Goal: Information Seeking & Learning: Learn about a topic

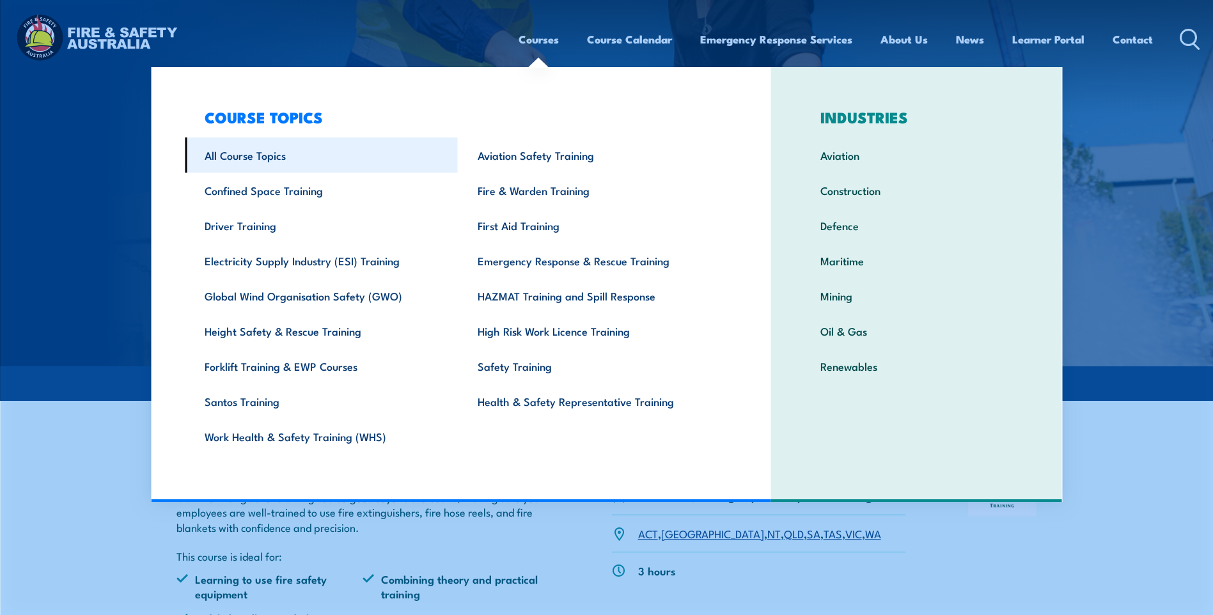
click at [244, 155] on link "All Course Topics" at bounding box center [321, 154] width 273 height 35
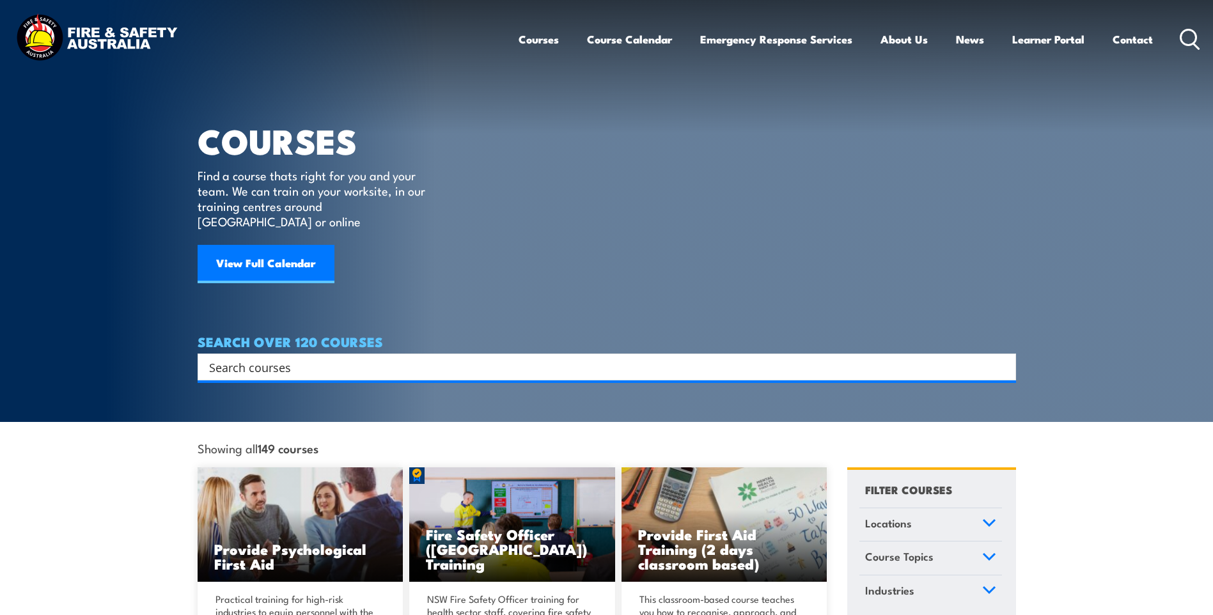
click at [1187, 139] on section "COURSES Find a course thats right for you and your team. We can train on your w…" at bounding box center [606, 211] width 1213 height 422
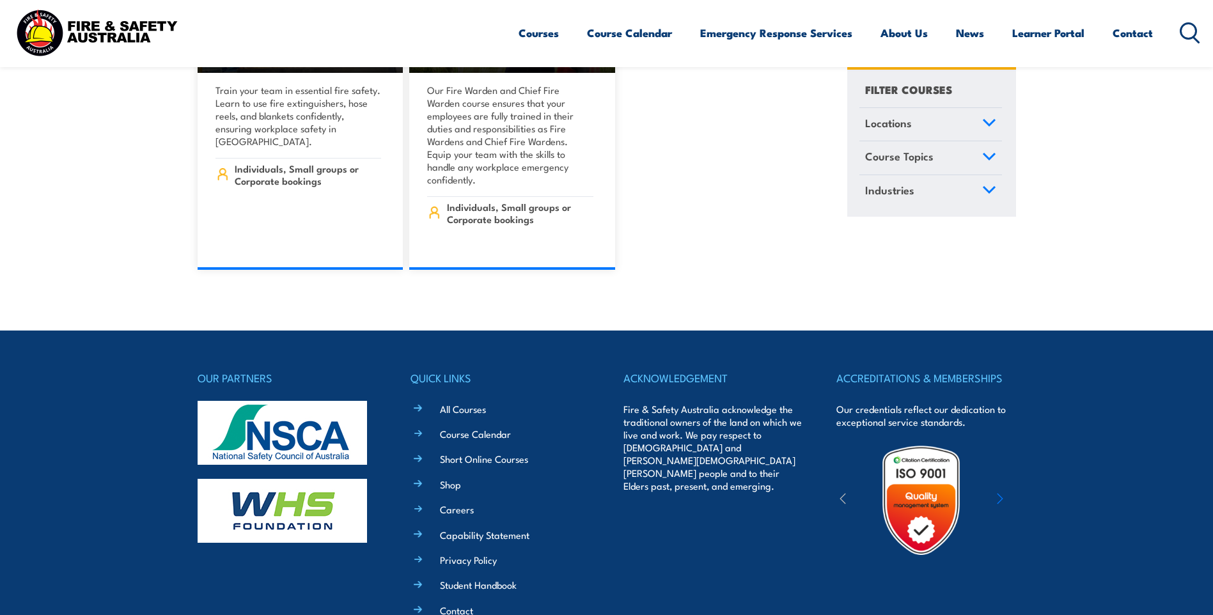
scroll to position [15592, 0]
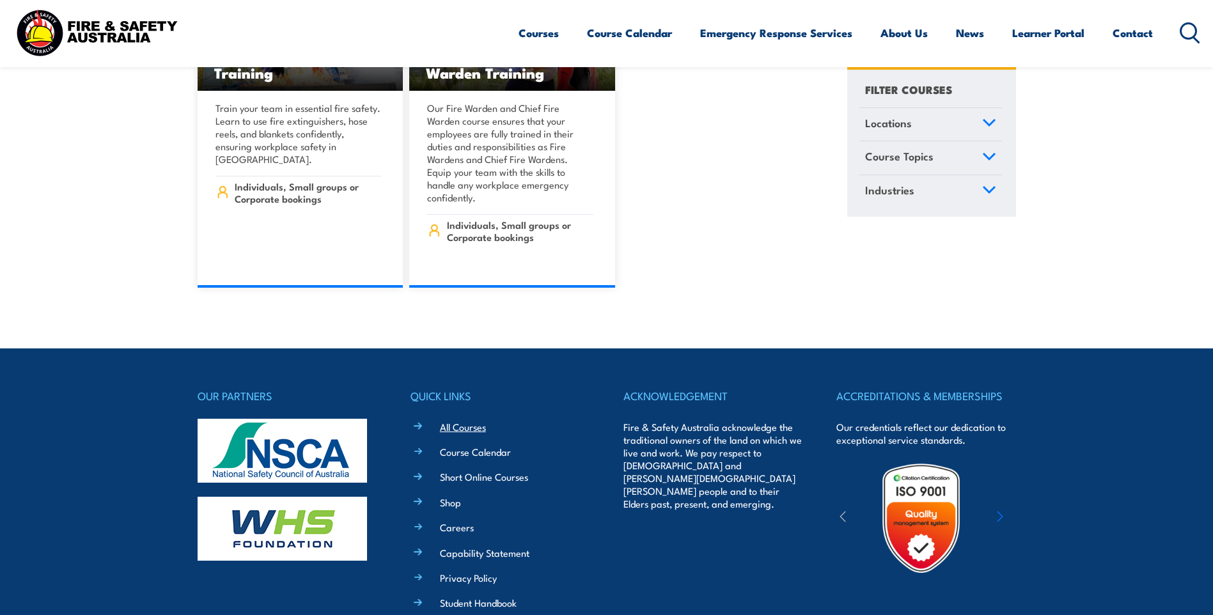
click at [458, 420] on link "All Courses" at bounding box center [463, 426] width 46 height 13
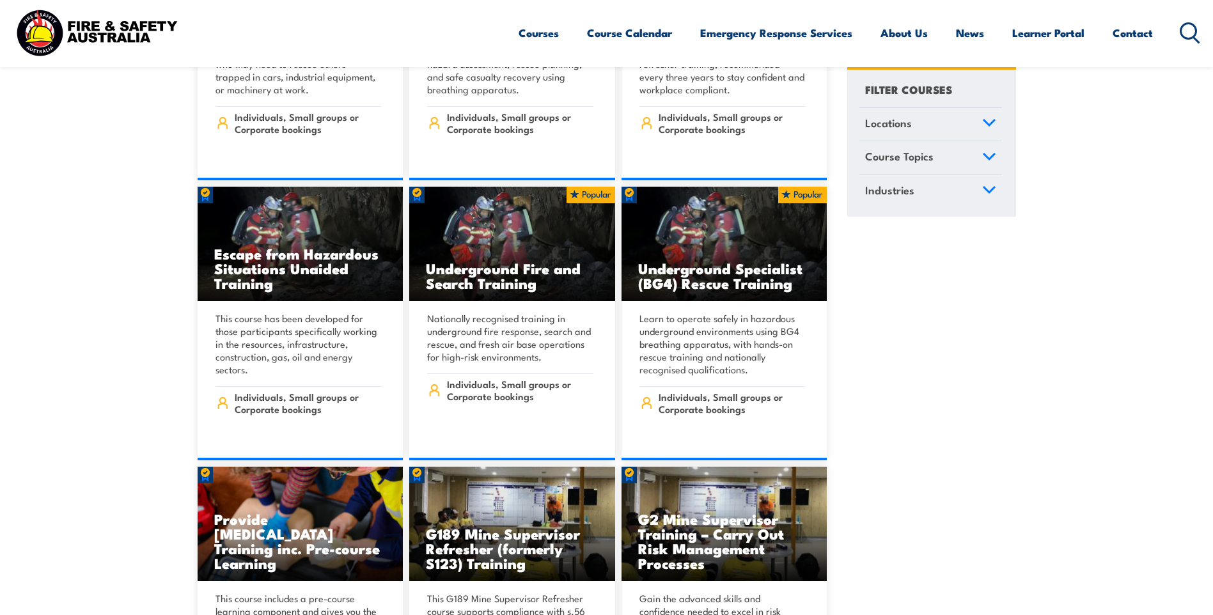
scroll to position [1279, 0]
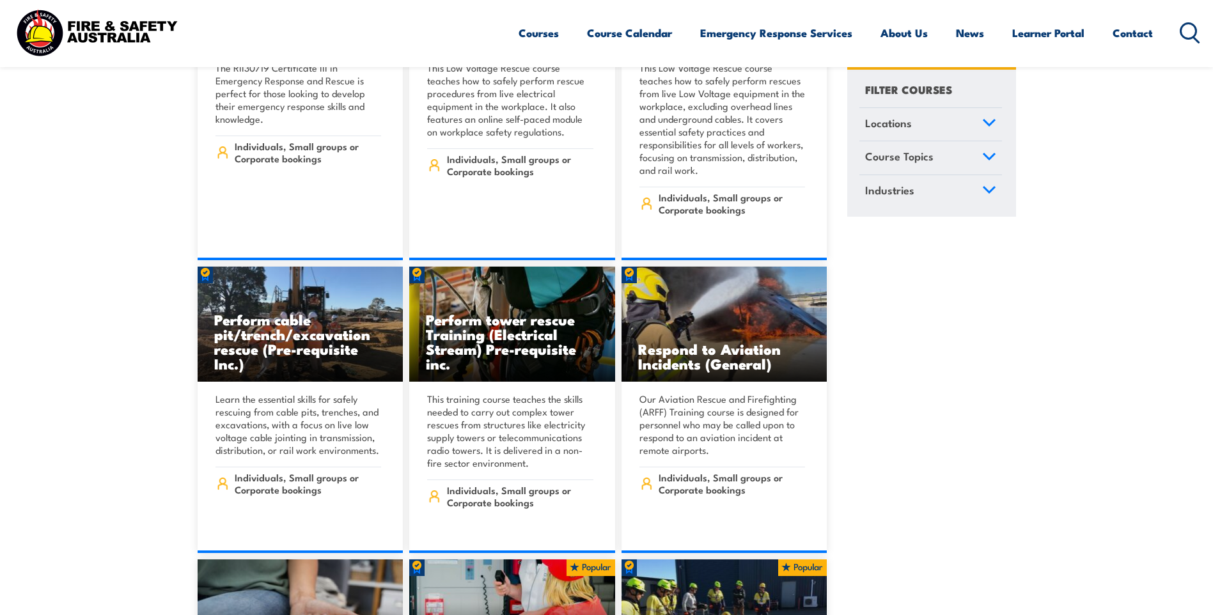
scroll to position [4046, 0]
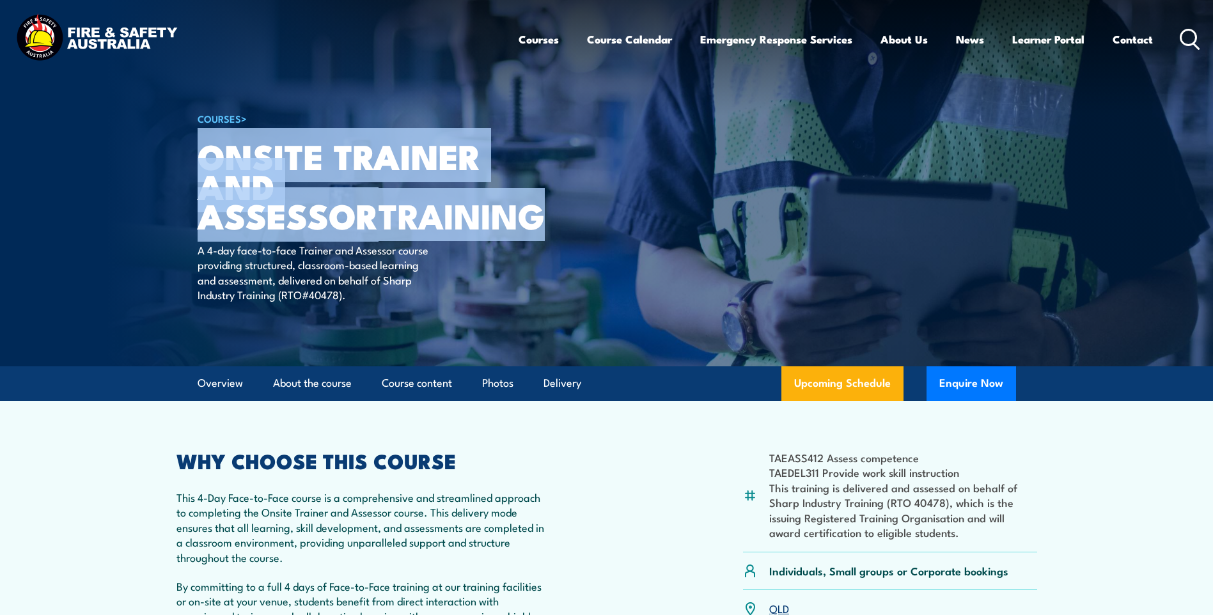
drag, startPoint x: 206, startPoint y: 153, endPoint x: 368, endPoint y: 219, distance: 174.9
click at [368, 219] on h1 "Onsite Trainer and Assessor TRAINING" at bounding box center [356, 186] width 316 height 90
drag, startPoint x: 368, startPoint y: 219, endPoint x: 330, endPoint y: 217, distance: 38.4
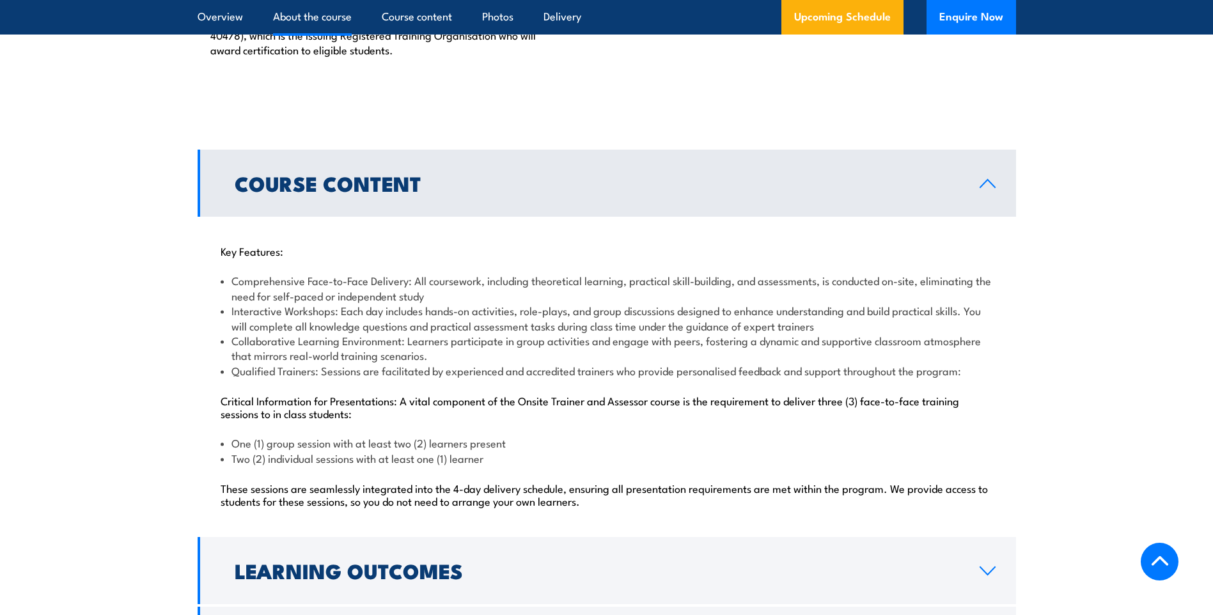
scroll to position [1279, 0]
